Goal: Transaction & Acquisition: Obtain resource

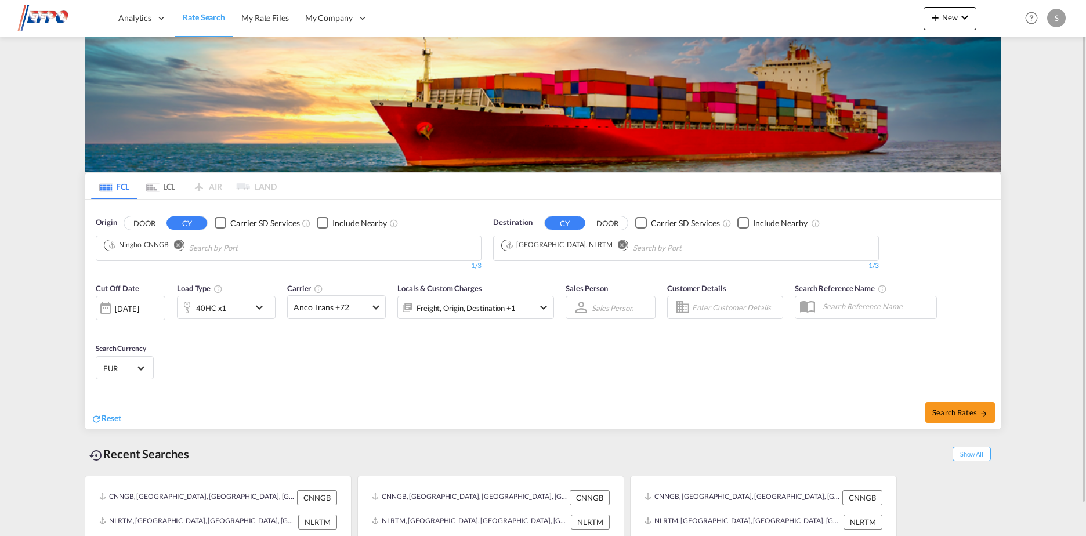
click at [177, 246] on md-icon "Remove" at bounding box center [178, 244] width 9 height 9
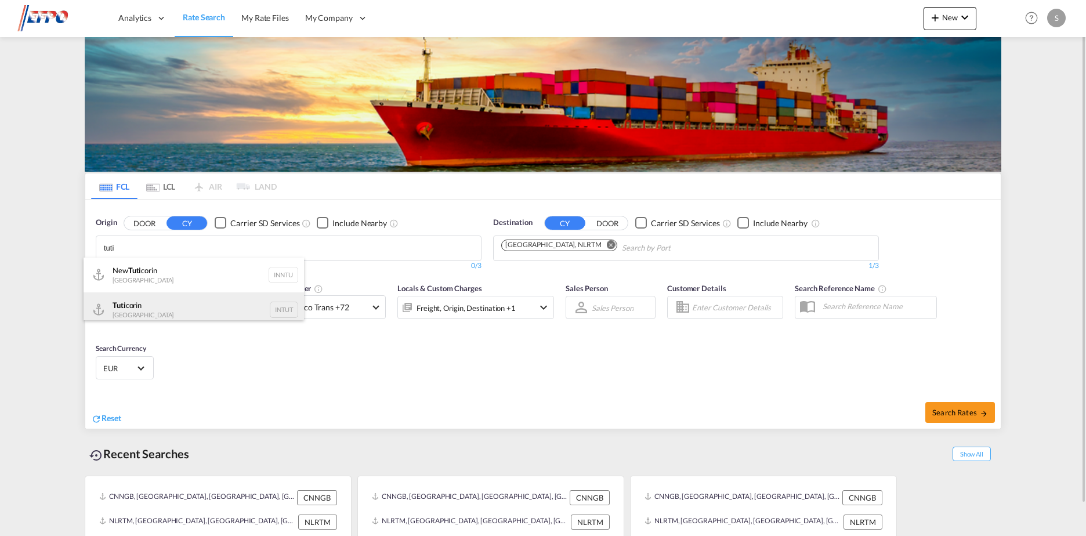
type input "tuti"
click at [162, 309] on div "Tuti corin India INTUT" at bounding box center [194, 309] width 220 height 35
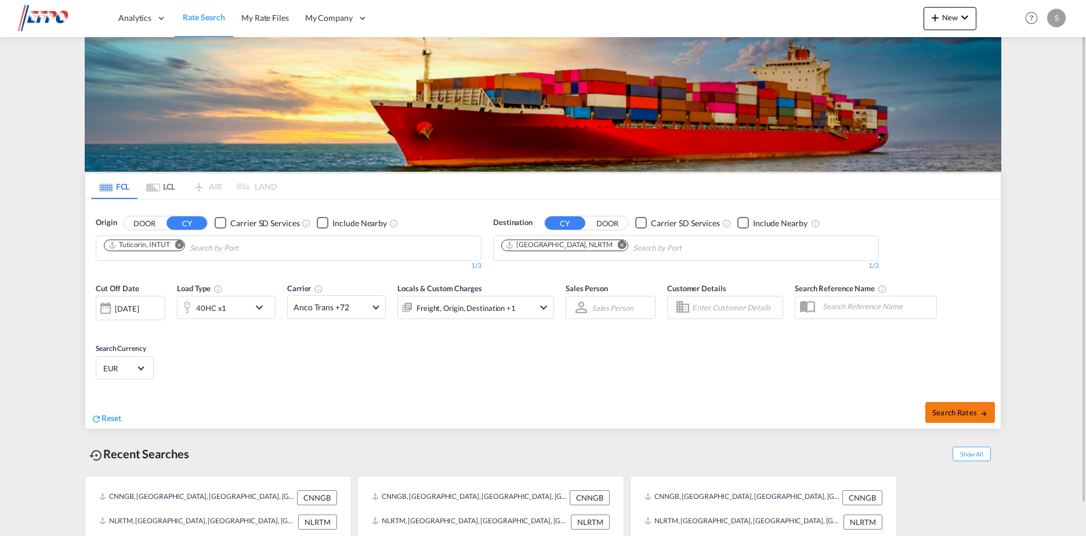
click at [943, 410] on span "Search Rates" at bounding box center [960, 412] width 56 height 9
type input "INTUT to NLRTM / [DATE]"
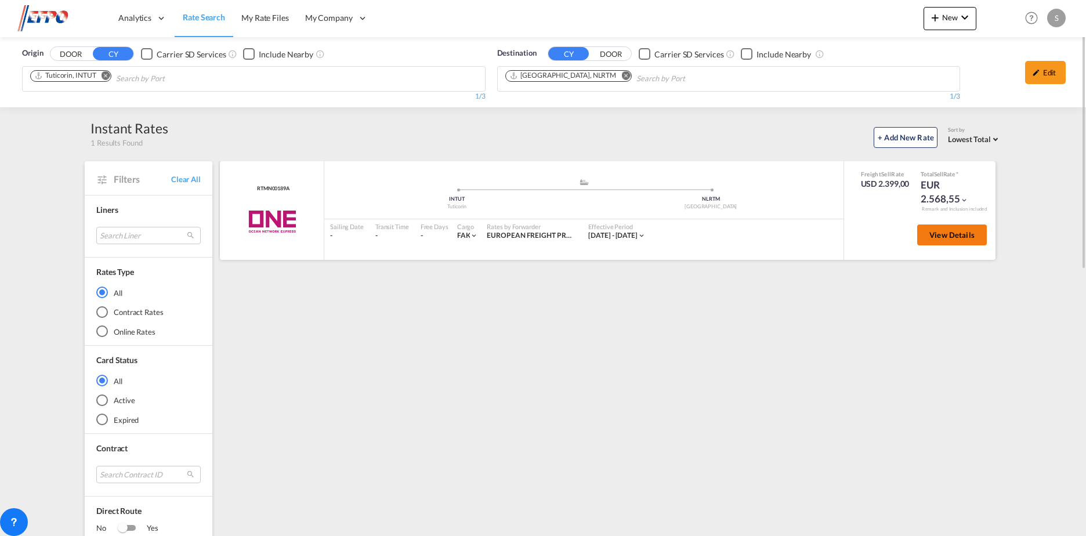
click at [936, 236] on span "View Details" at bounding box center [952, 234] width 45 height 9
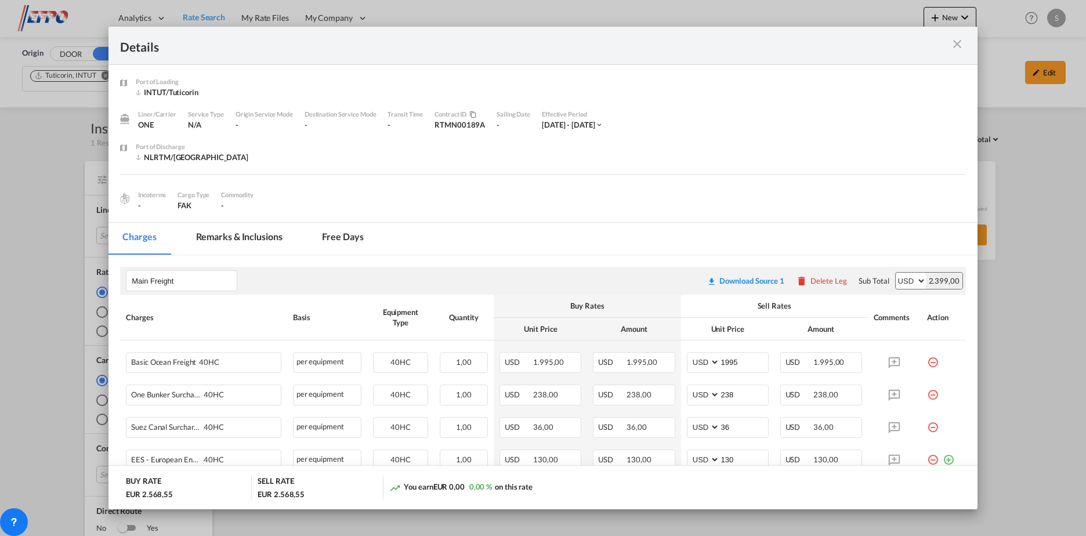
click at [251, 238] on md-tab-item "Remarks & Inclusions" at bounding box center [239, 239] width 114 height 32
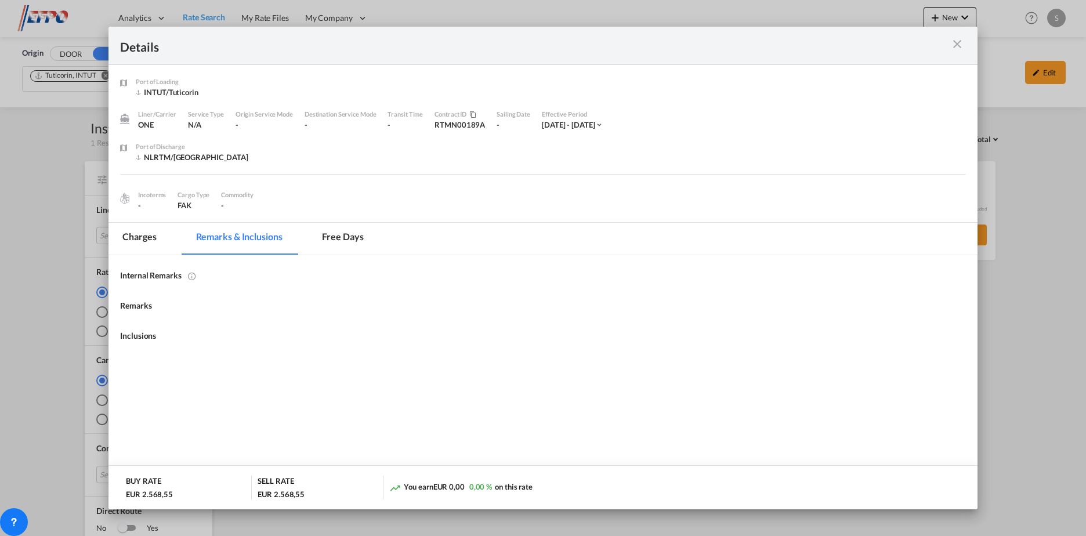
click at [140, 245] on md-tab-item "Charges" at bounding box center [140, 239] width 62 height 32
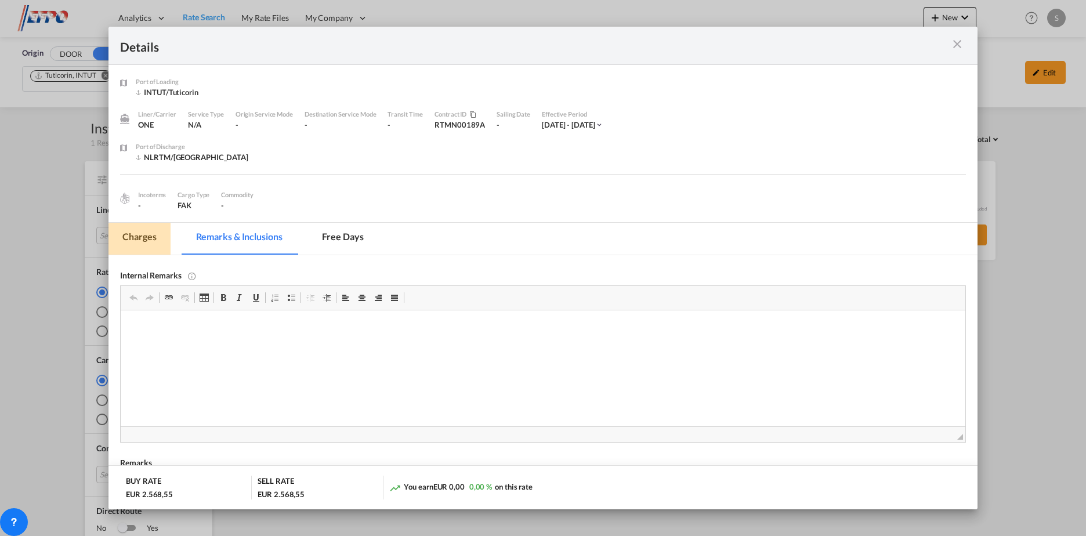
click at [140, 245] on md-tab-item "Charges" at bounding box center [140, 239] width 62 height 32
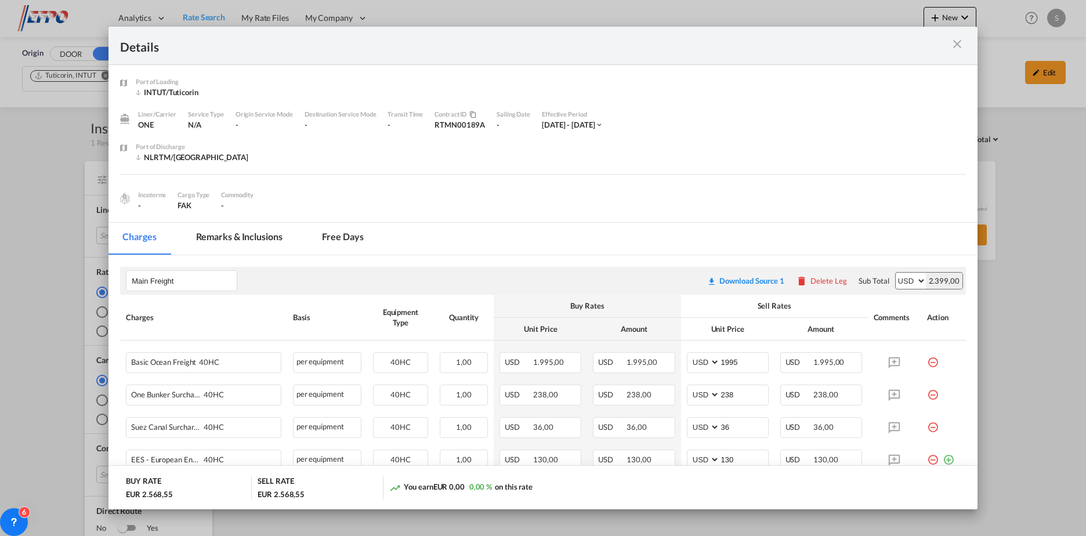
click at [252, 245] on md-tab-item "Remarks & Inclusions" at bounding box center [239, 239] width 114 height 32
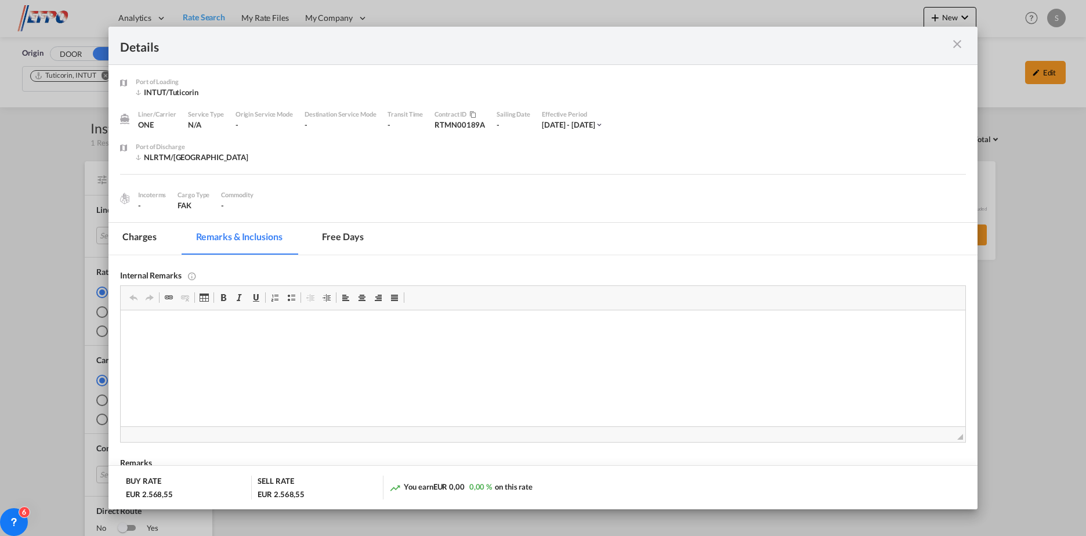
click at [159, 237] on md-tab-item "Charges" at bounding box center [140, 239] width 62 height 32
click at [154, 240] on md-tab-item "Charges" at bounding box center [140, 239] width 62 height 32
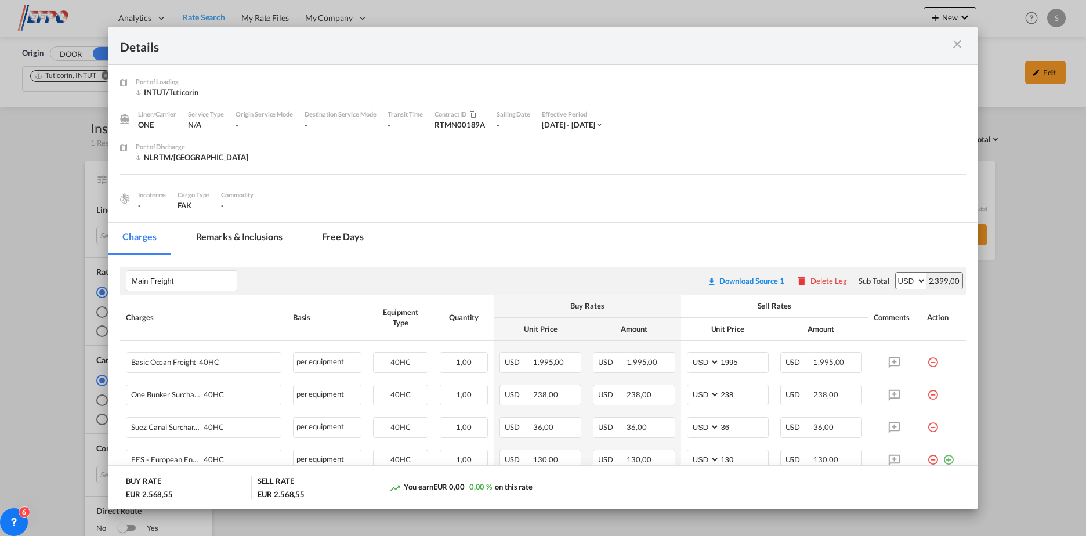
click at [956, 50] on md-icon "icon-close m-3 fg-AAA8AD cursor" at bounding box center [957, 44] width 14 height 14
